Goal: Information Seeking & Learning: Learn about a topic

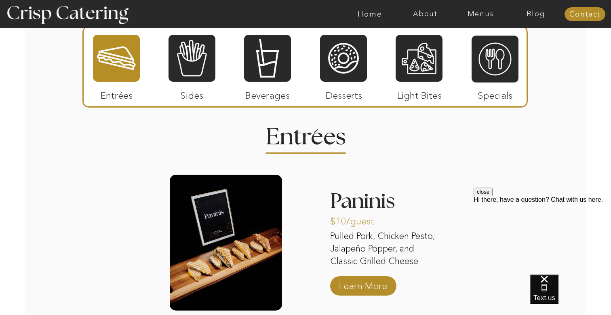
scroll to position [978, 0]
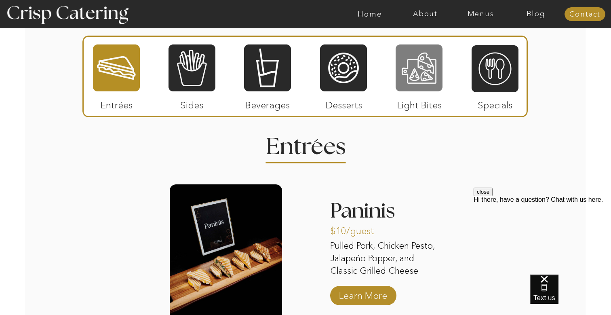
click at [423, 74] on div at bounding box center [419, 68] width 47 height 49
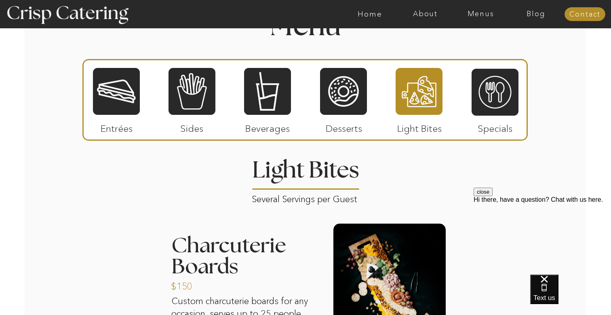
scroll to position [947, 0]
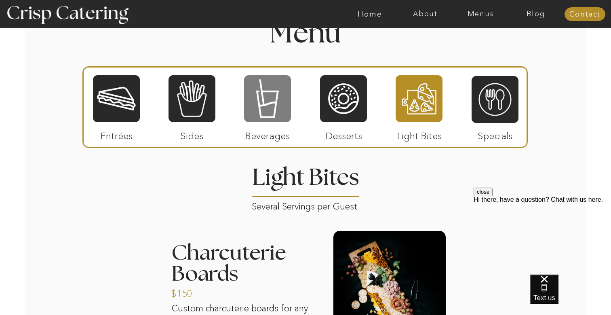
click at [272, 107] on div at bounding box center [267, 98] width 47 height 49
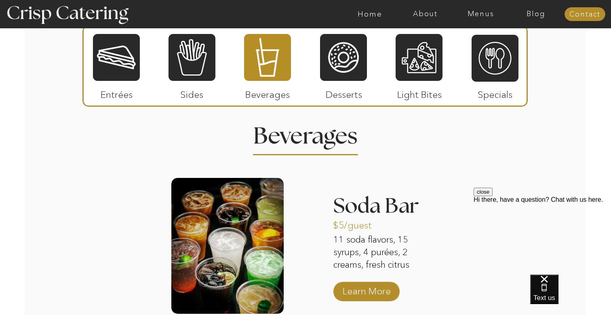
scroll to position [977, 0]
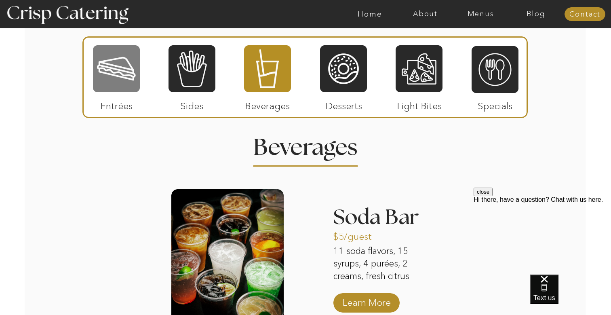
click at [117, 75] on div at bounding box center [116, 68] width 47 height 49
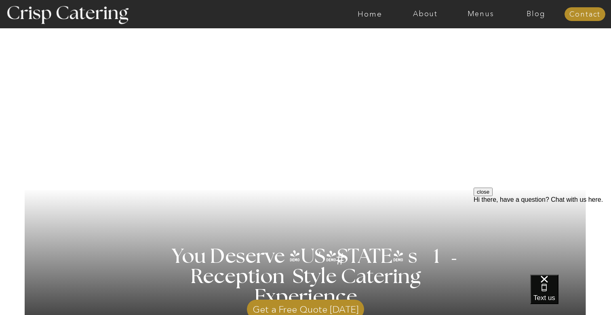
scroll to position [0, 0]
click at [481, 15] on nav "Menus" at bounding box center [480, 14] width 55 height 8
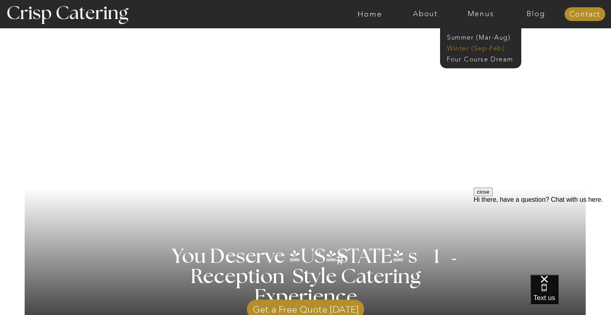
click at [477, 49] on nav "Winter (Sep-Feb)" at bounding box center [480, 48] width 66 height 8
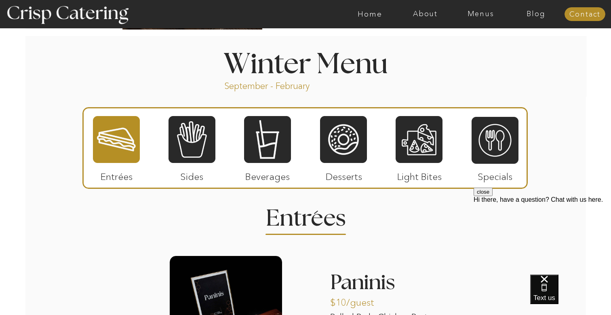
scroll to position [875, 0]
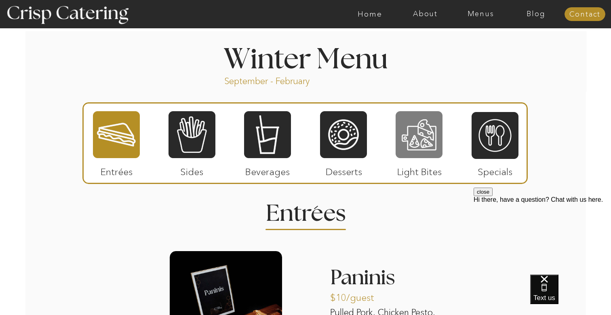
click at [414, 137] on div at bounding box center [419, 134] width 47 height 49
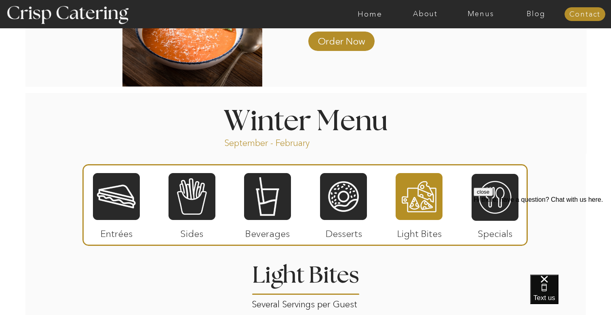
scroll to position [820, 0]
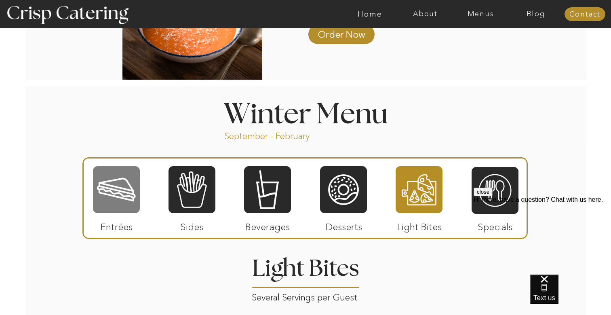
click at [121, 197] on div at bounding box center [116, 189] width 47 height 49
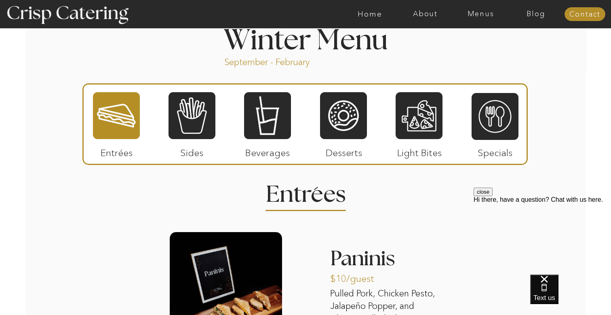
scroll to position [895, 0]
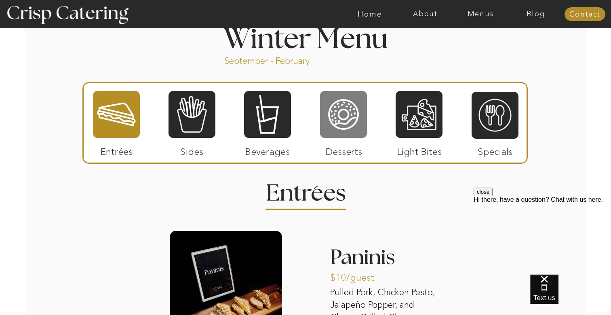
click at [348, 118] on div at bounding box center [343, 114] width 47 height 49
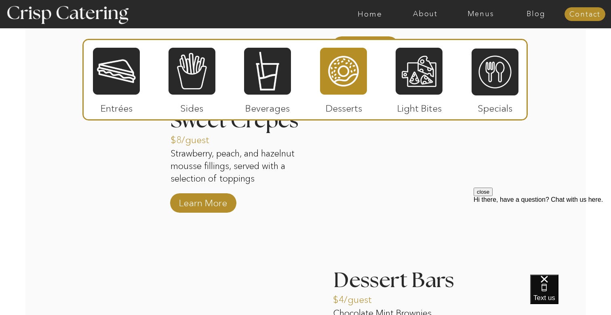
scroll to position [1160, 0]
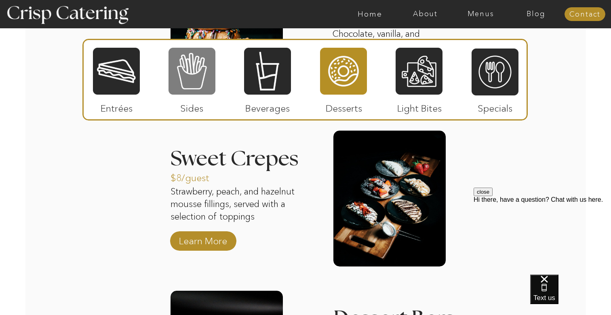
click at [194, 82] on div at bounding box center [192, 71] width 47 height 49
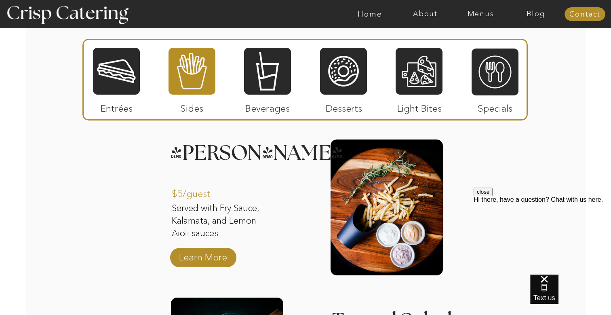
scroll to position [971, 0]
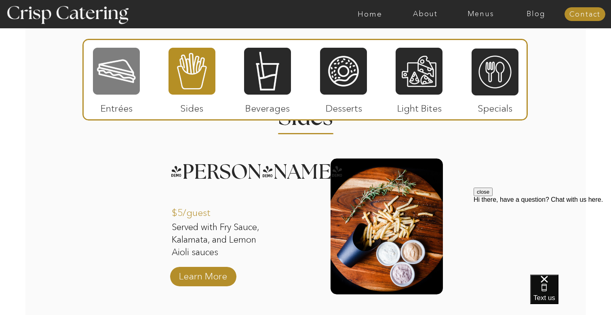
click at [120, 74] on div at bounding box center [116, 71] width 47 height 49
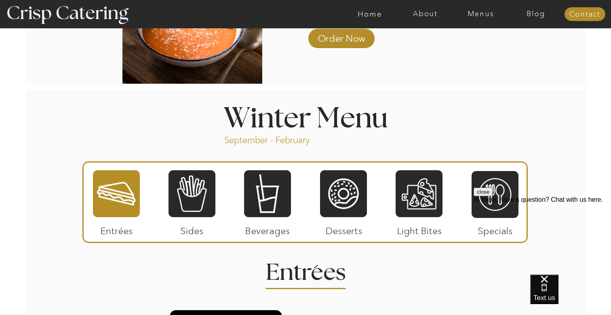
scroll to position [817, 0]
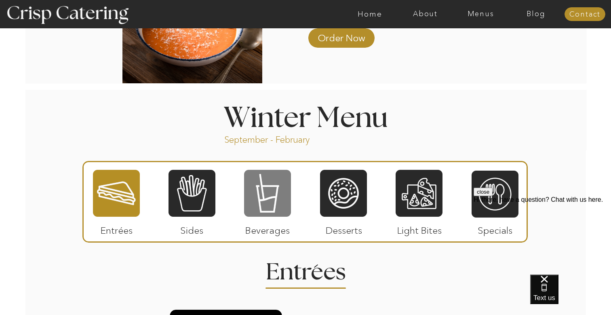
click at [268, 201] on div at bounding box center [267, 193] width 47 height 49
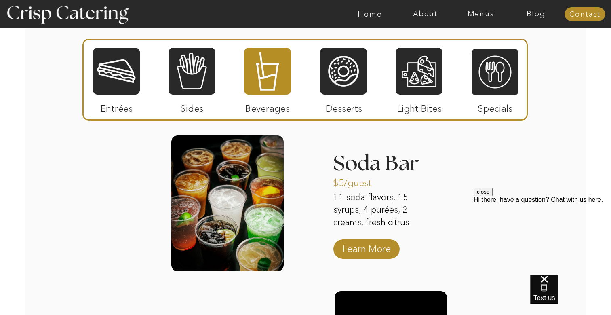
scroll to position [1000, 0]
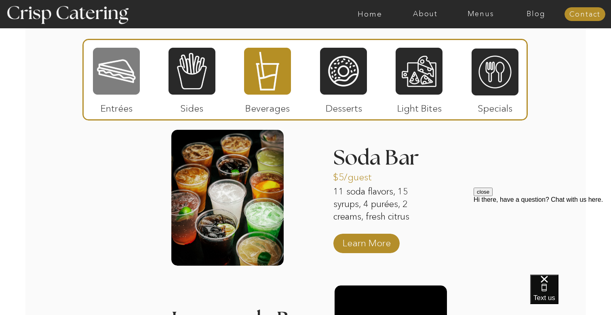
click at [121, 78] on div at bounding box center [116, 71] width 47 height 49
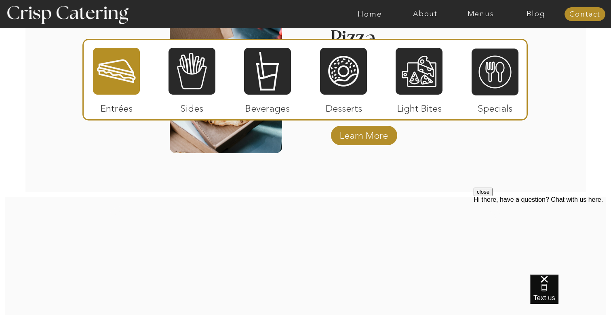
scroll to position [1418, 0]
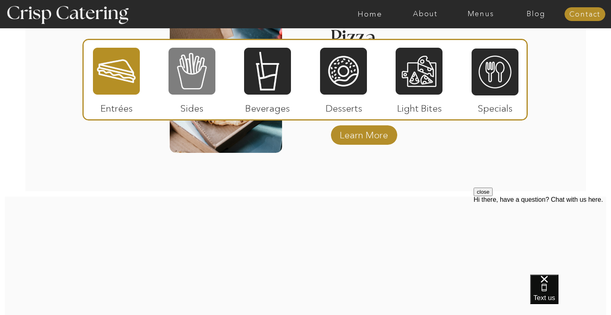
click at [198, 80] on div at bounding box center [192, 71] width 47 height 49
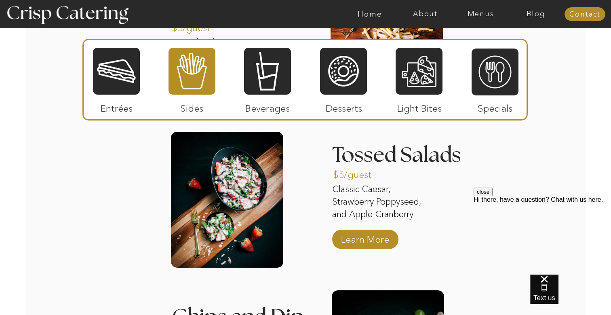
scroll to position [1140, 0]
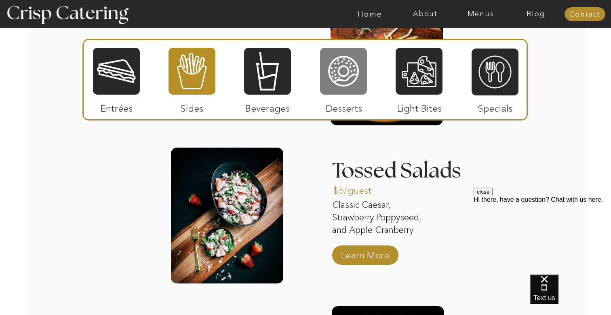
click at [339, 75] on div at bounding box center [343, 71] width 47 height 49
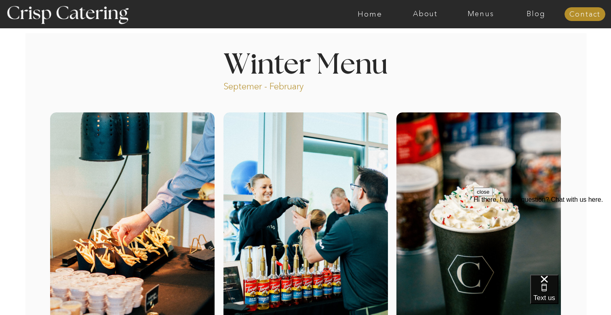
scroll to position [0, 0]
